Goal: Information Seeking & Learning: Learn about a topic

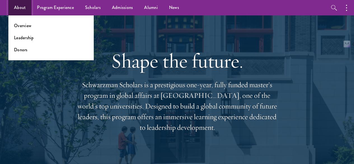
click at [14, 9] on link "About" at bounding box center [19, 7] width 23 height 15
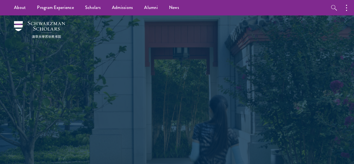
click at [316, 1] on div "About Overview Leadership Donors Program Experience Overview Curriculum Student…" at bounding box center [177, 7] width 354 height 15
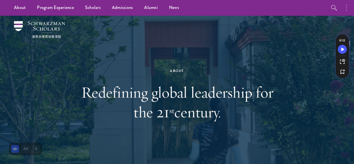
click at [346, 5] on circle "button" at bounding box center [346, 5] width 1 height 1
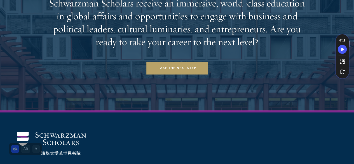
scroll to position [2242, 0]
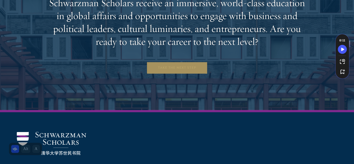
click at [189, 62] on link "Take the Next Step" at bounding box center [178, 67] width 62 height 13
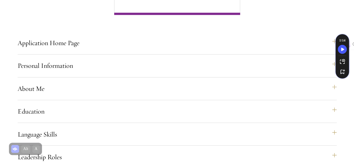
scroll to position [396, 0]
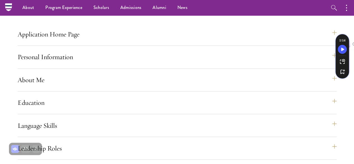
scroll to position [379, 0]
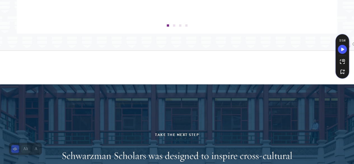
scroll to position [961, 0]
